Goal: Task Accomplishment & Management: Manage account settings

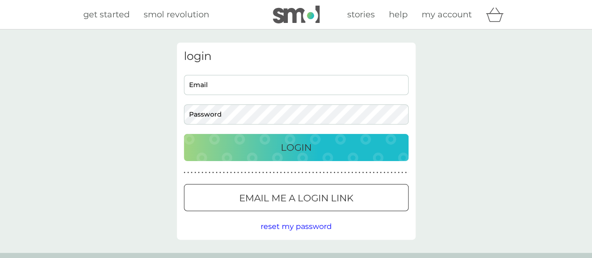
click at [270, 90] on input "Email" at bounding box center [296, 85] width 225 height 20
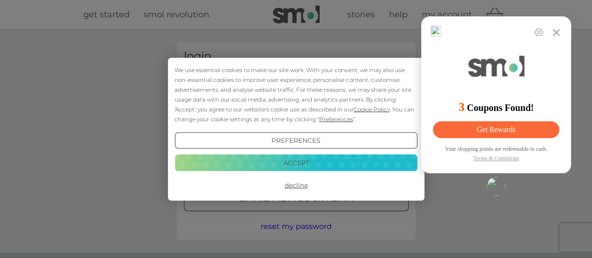
click at [305, 159] on button "Accept" at bounding box center [296, 162] width 242 height 17
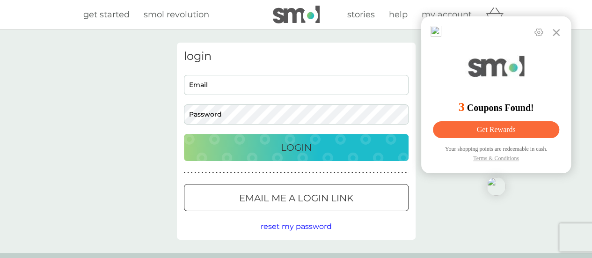
click at [250, 84] on input "Email" at bounding box center [296, 85] width 225 height 20
type input "merylpreacher@yahoo.co.uk"
click at [295, 142] on p "Login" at bounding box center [296, 147] width 31 height 15
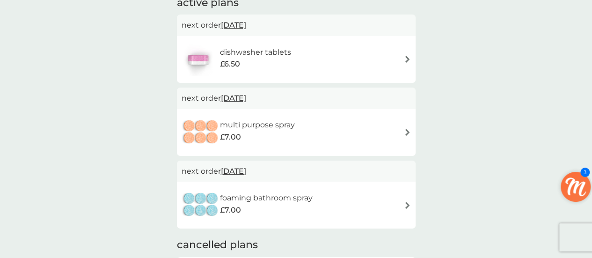
scroll to position [137, 0]
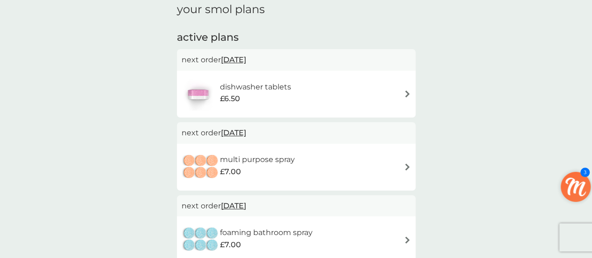
click at [319, 94] on div "dishwasher tablets £6.50" at bounding box center [296, 94] width 229 height 33
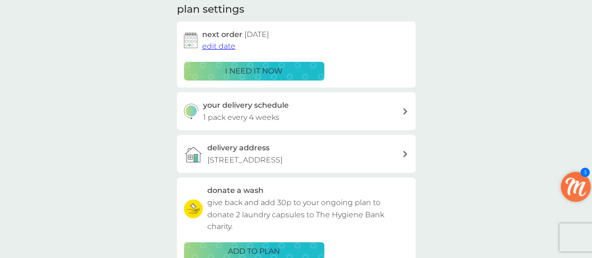
click at [237, 59] on div "your smol plans dishwasher tablets £6.50 30x tablets plan settings next order […" at bounding box center [296, 116] width 239 height 420
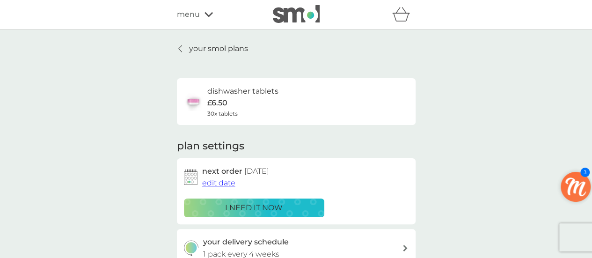
click at [224, 181] on span "edit date" at bounding box center [218, 182] width 33 height 9
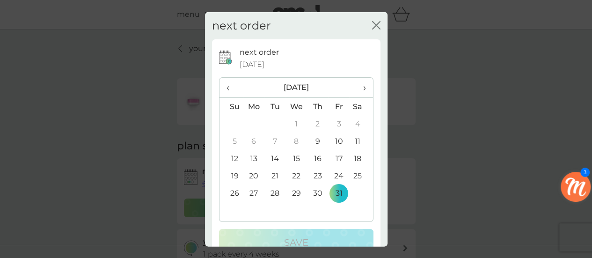
click at [358, 88] on span "›" at bounding box center [360, 88] width 9 height 20
click at [253, 121] on td "1" at bounding box center [254, 123] width 22 height 17
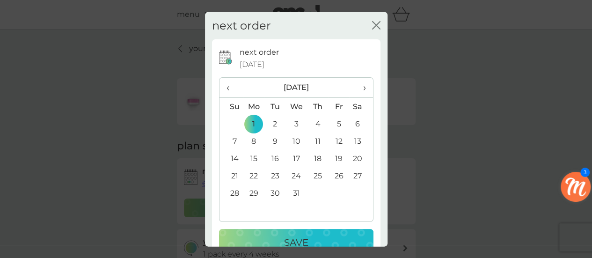
click at [295, 236] on p "Save" at bounding box center [296, 242] width 24 height 15
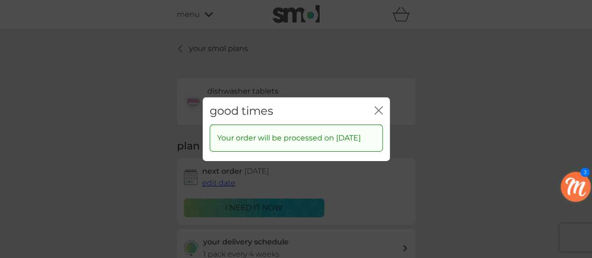
click at [379, 110] on icon "close" at bounding box center [381, 109] width 4 height 7
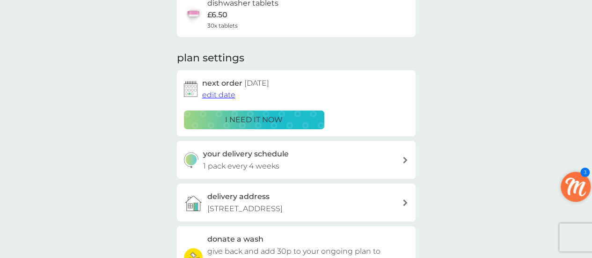
scroll to position [32, 0]
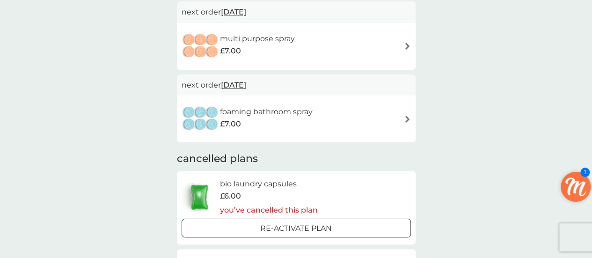
scroll to position [179, 0]
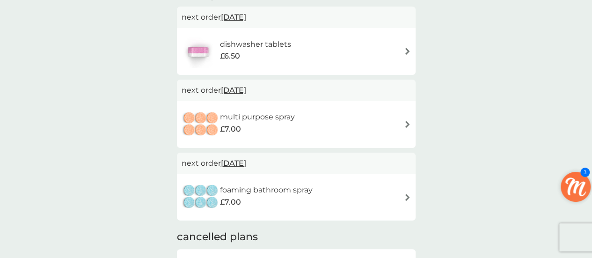
click at [246, 90] on span "[DATE]" at bounding box center [233, 90] width 25 height 18
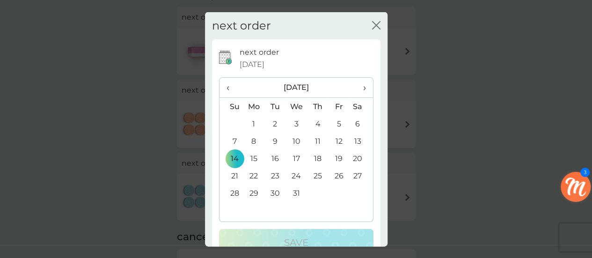
click at [359, 88] on th "›" at bounding box center [360, 88] width 23 height 20
click at [314, 124] on td "1" at bounding box center [317, 123] width 21 height 17
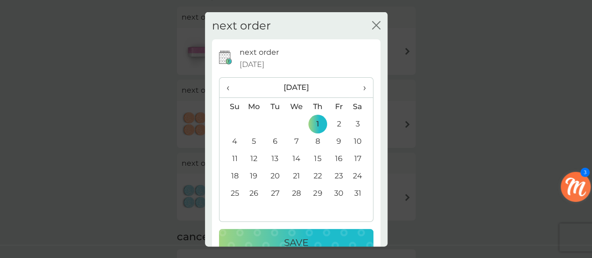
click at [287, 234] on button "Save" at bounding box center [296, 242] width 154 height 27
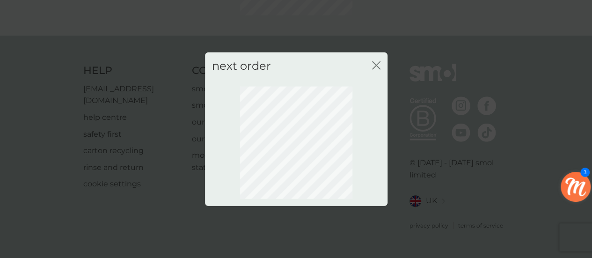
scroll to position [134, 0]
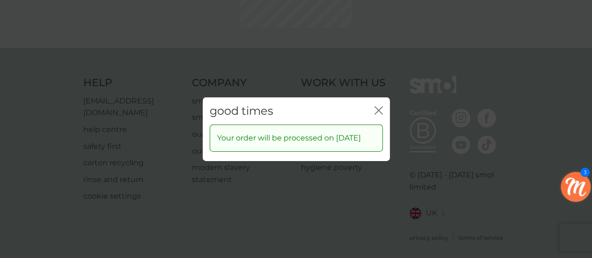
click at [375, 110] on icon "close" at bounding box center [378, 110] width 8 height 8
